Goal: Transaction & Acquisition: Purchase product/service

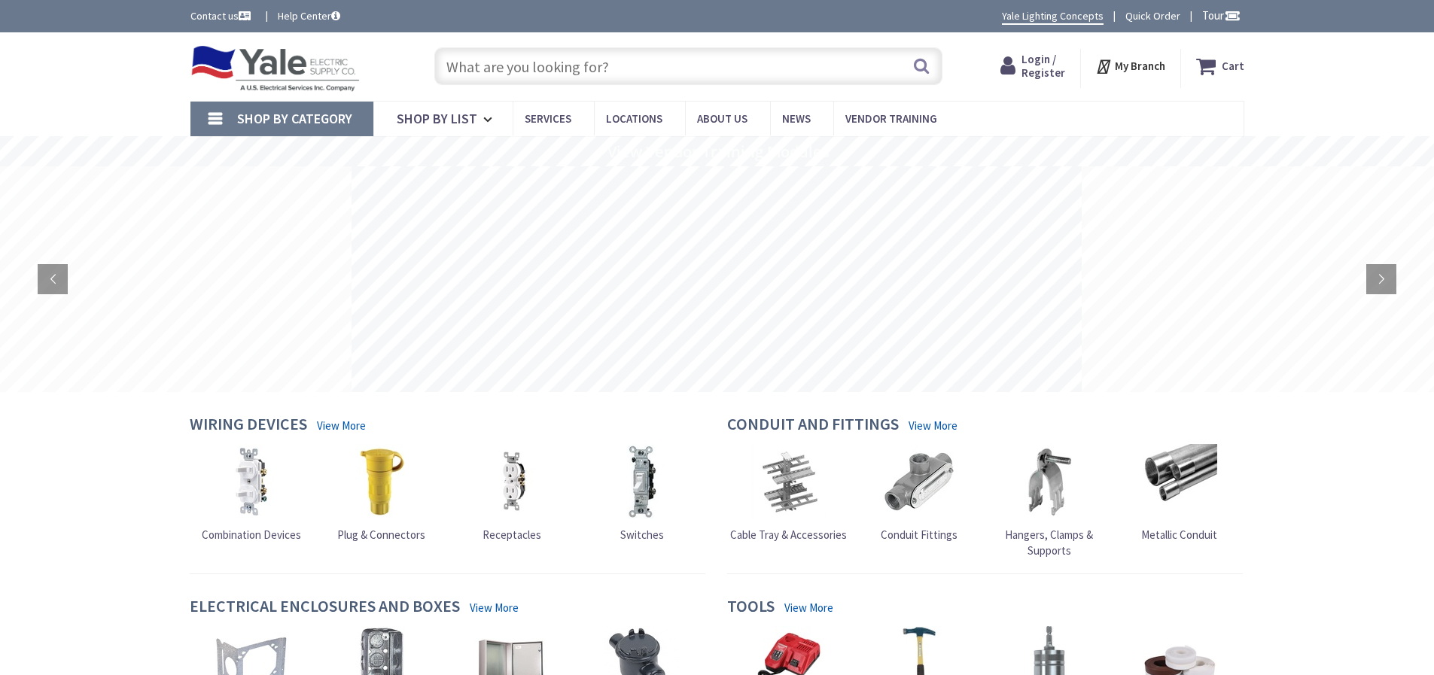
click at [533, 65] on input "text" at bounding box center [688, 66] width 508 height 38
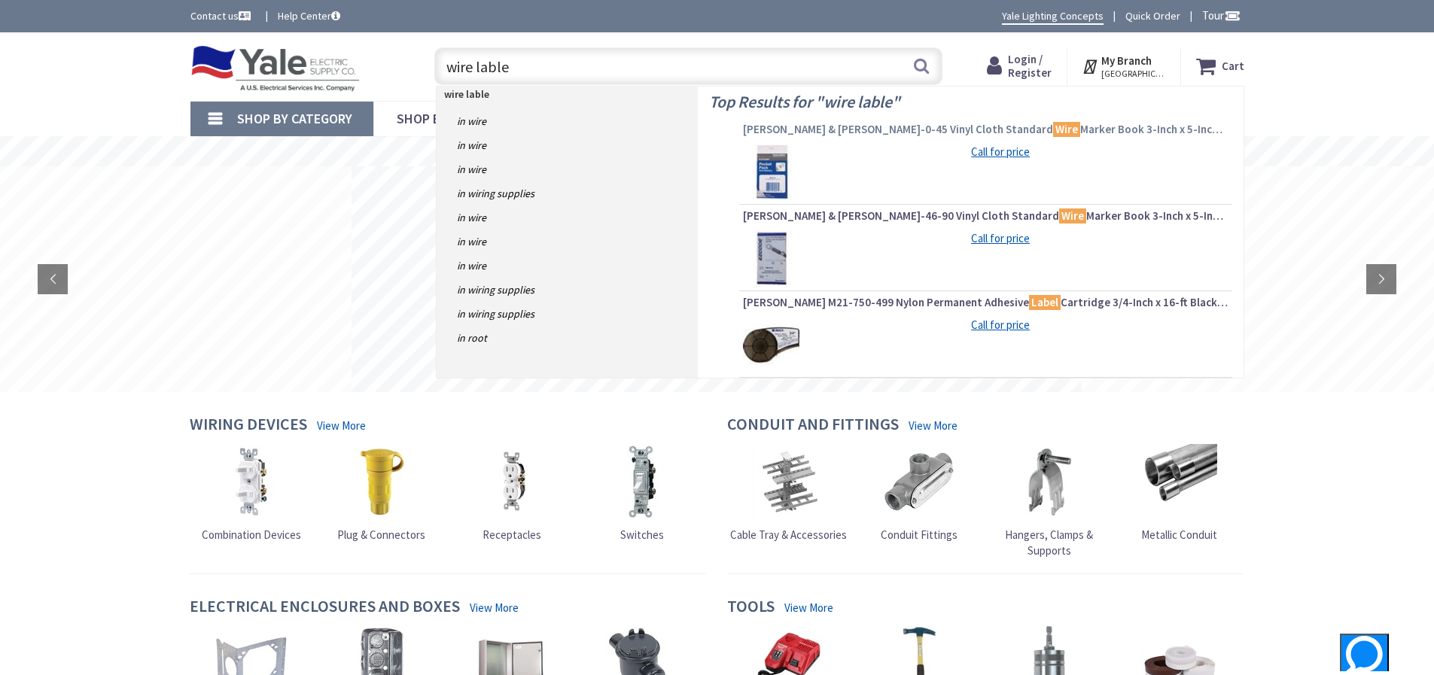
type input "wire lable"
click at [860, 132] on span "[PERSON_NAME] & [PERSON_NAME]-0-45 Vinyl Cloth Standard Wire Marker Book 3-Inch…" at bounding box center [986, 129] width 486 height 15
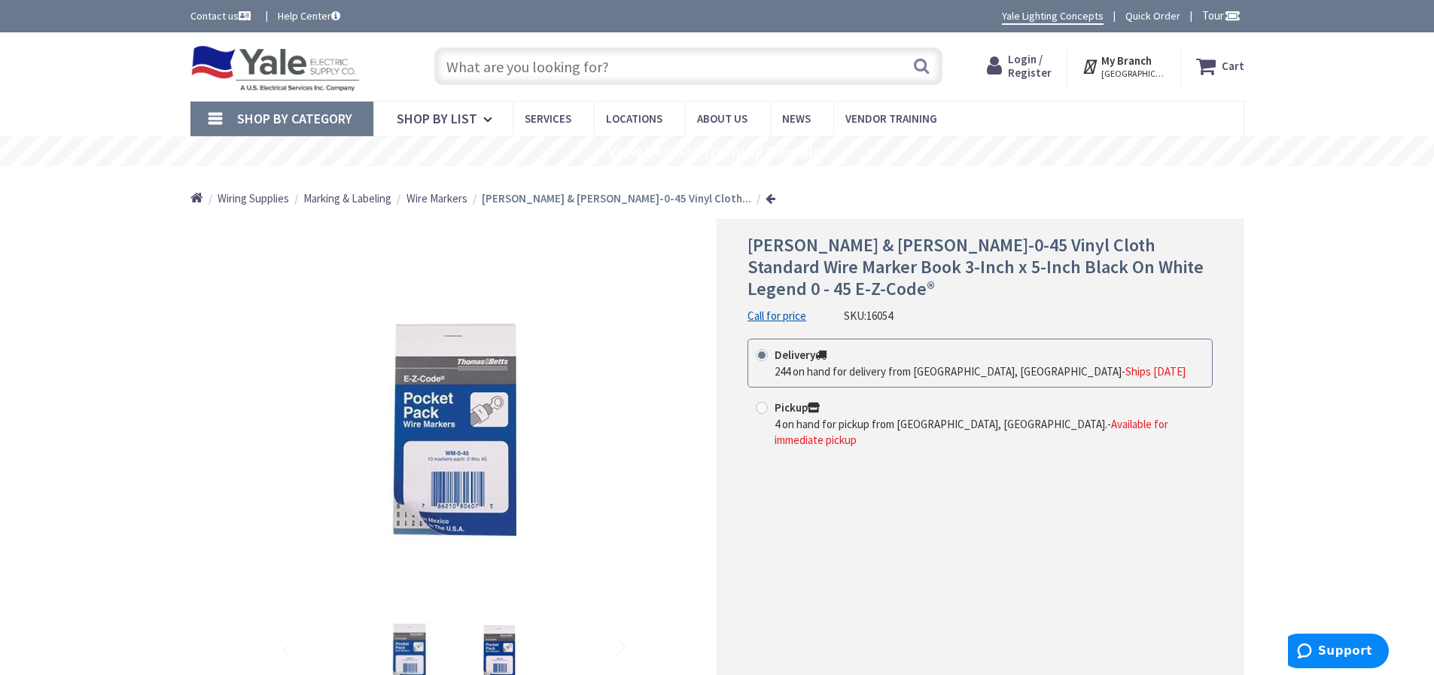
click at [1129, 71] on span "[GEOGRAPHIC_DATA], [GEOGRAPHIC_DATA]" at bounding box center [1133, 74] width 64 height 12
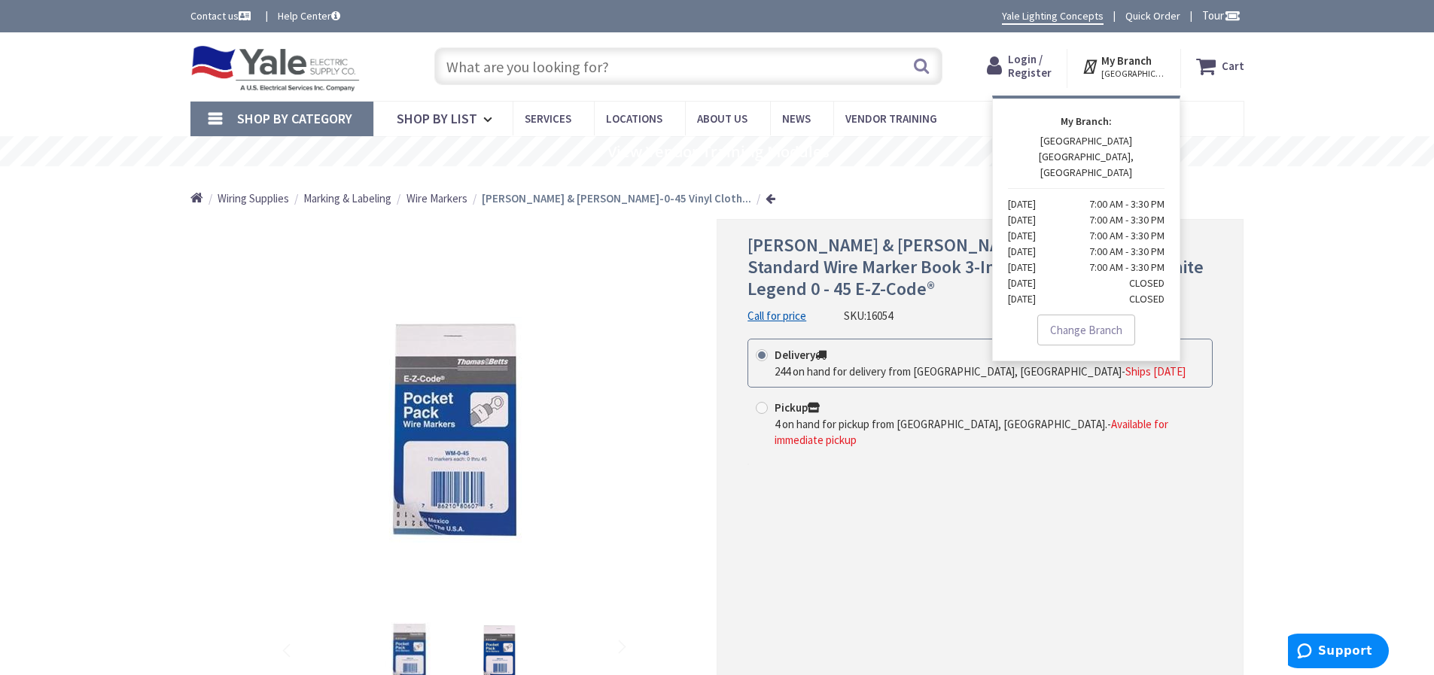
click at [1060, 142] on p "1047 MOUNT ROSE AVENUE YORK, PA Monday 7:00 AM - 3:30 PM Tuesday 7:00 AM - 3:30…" at bounding box center [1086, 220] width 157 height 174
click at [1077, 139] on p "1047 MOUNT ROSE AVENUE YORK, PA Monday 7:00 AM - 3:30 PM Tuesday 7:00 AM - 3:30…" at bounding box center [1086, 220] width 157 height 174
click at [1085, 159] on p "1047 MOUNT ROSE AVENUE YORK, PA Monday 7:00 AM - 3:30 PM Tuesday 7:00 AM - 3:30…" at bounding box center [1086, 220] width 157 height 174
